Goal: Navigation & Orientation: Find specific page/section

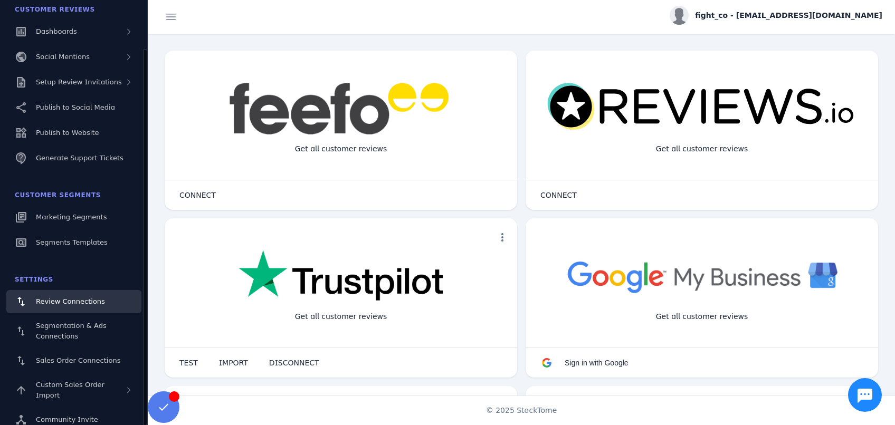
click at [74, 305] on span "Review Connections" at bounding box center [70, 301] width 69 height 8
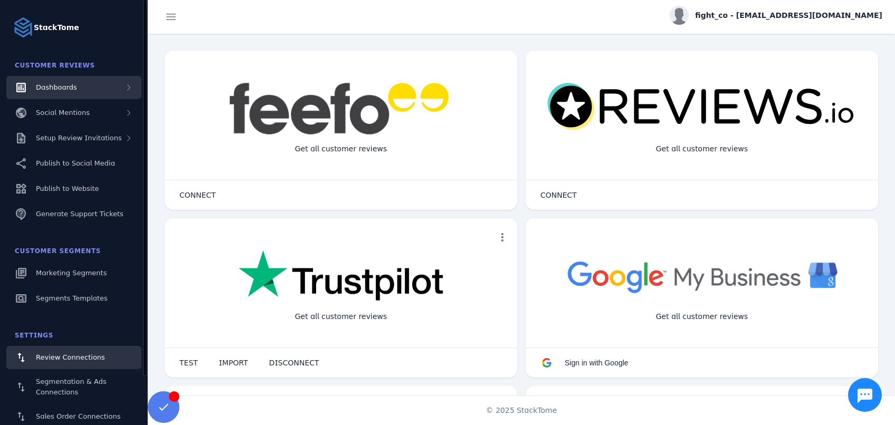
click at [69, 83] on span "Dashboards" at bounding box center [56, 87] width 41 height 8
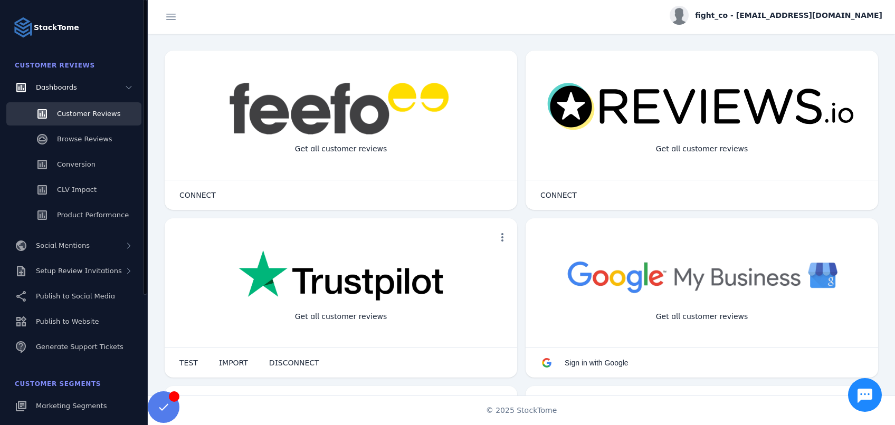
click at [93, 115] on span "Customer Reviews" at bounding box center [88, 114] width 63 height 8
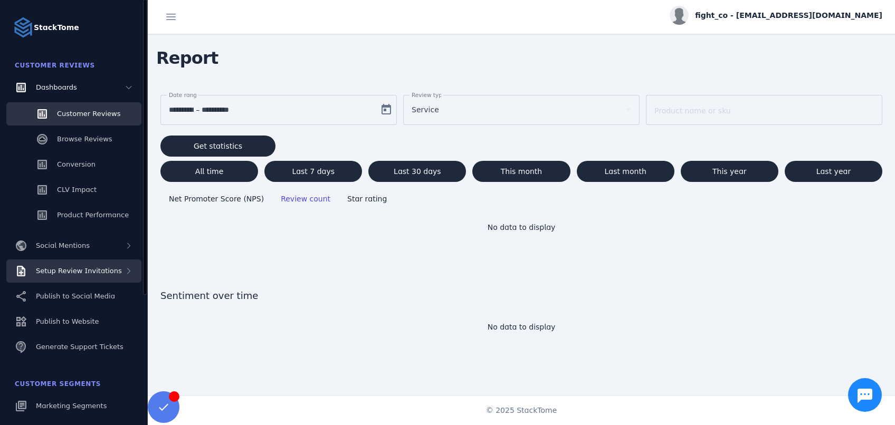
scroll to position [113, 0]
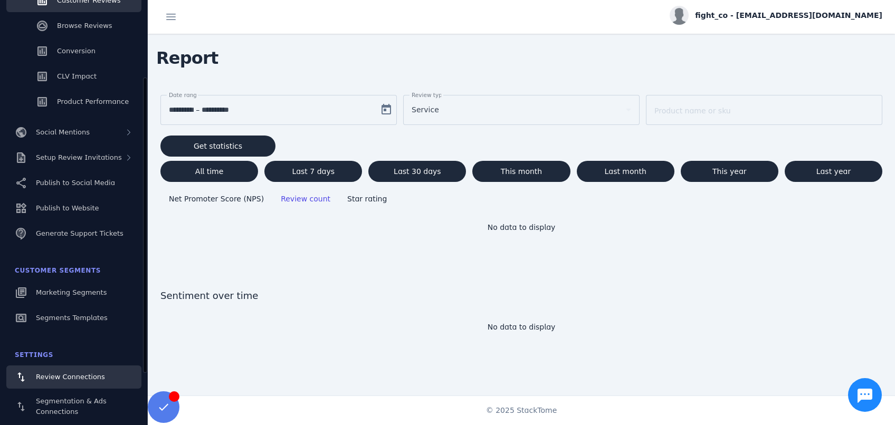
click at [77, 373] on span "Review Connections" at bounding box center [70, 377] width 69 height 8
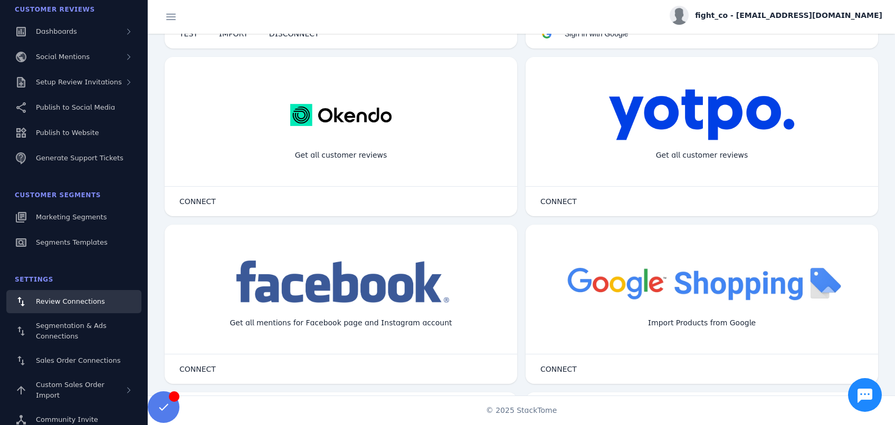
scroll to position [352, 0]
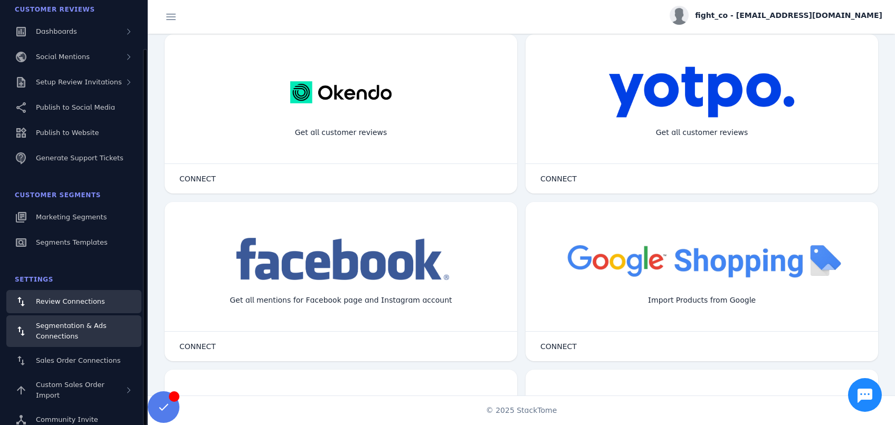
click at [80, 332] on div "Segmentation & Ads Connections" at bounding box center [84, 331] width 97 height 21
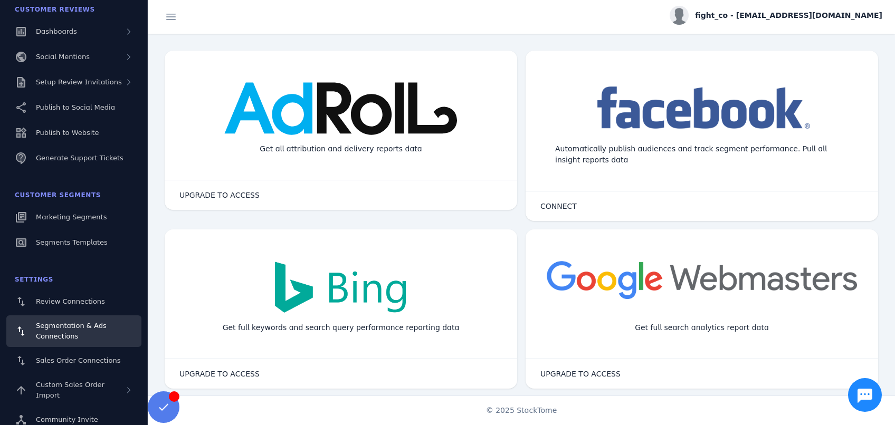
click at [823, 16] on span "fight_co - [EMAIL_ADDRESS][DOMAIN_NAME]" at bounding box center [788, 15] width 187 height 11
click at [848, 65] on span "Billing" at bounding box center [844, 67] width 23 height 13
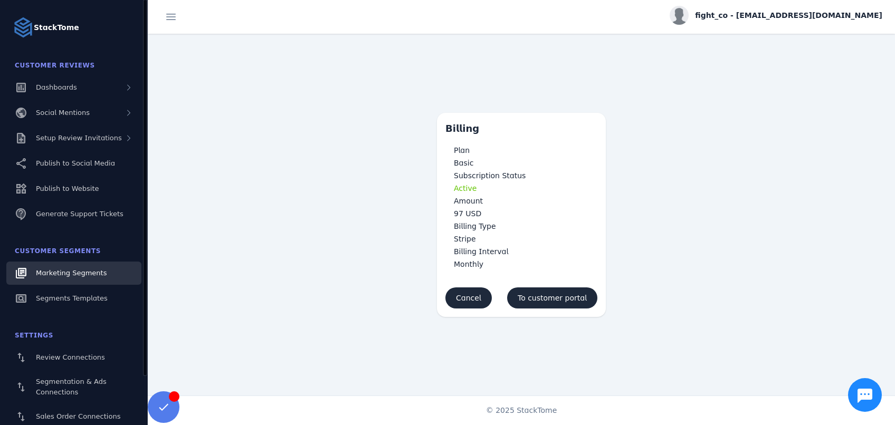
click at [72, 275] on span "Marketing Segments" at bounding box center [71, 273] width 71 height 8
